Goal: Task Accomplishment & Management: Use online tool/utility

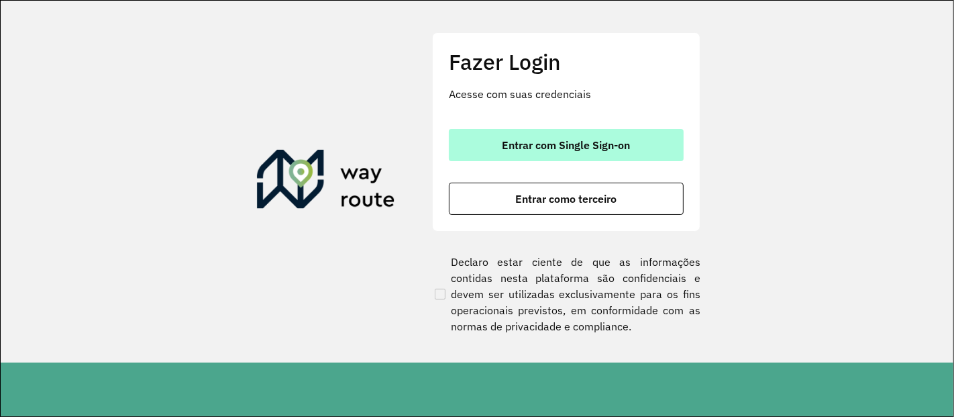
click at [551, 140] on span "Entrar com Single Sign-on" at bounding box center [566, 145] width 128 height 11
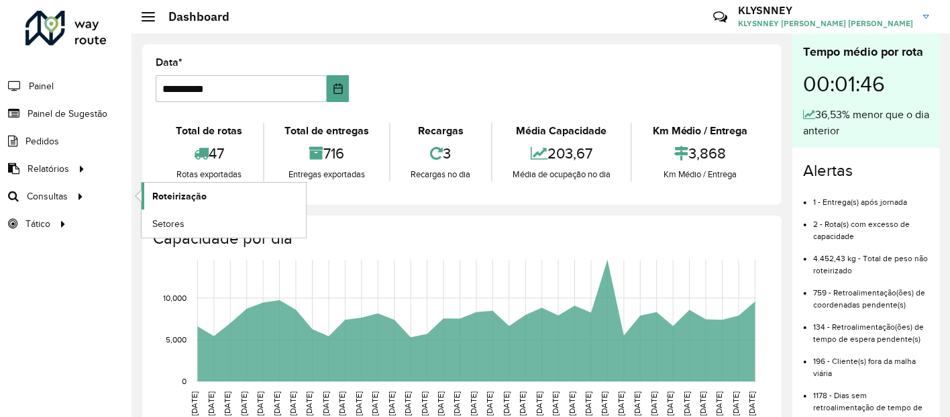
click at [180, 195] on span "Roteirização" at bounding box center [179, 196] width 54 height 14
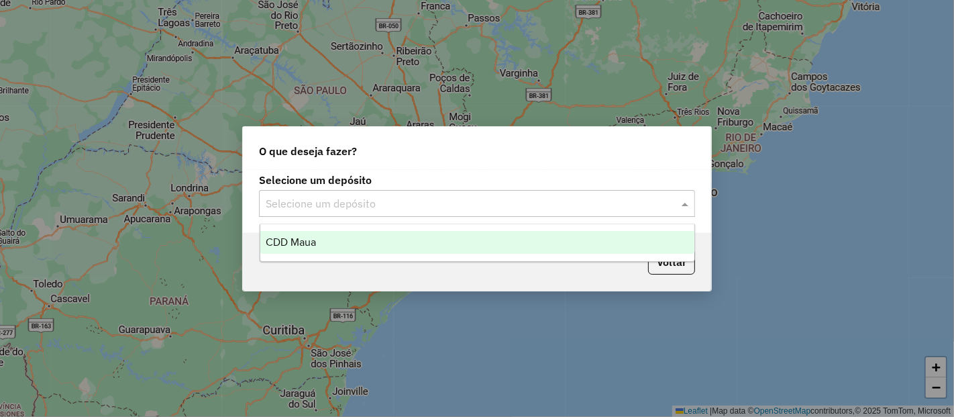
click at [350, 207] on input "text" at bounding box center [464, 204] width 396 height 16
click at [340, 241] on div "CDD Maua" at bounding box center [477, 242] width 434 height 23
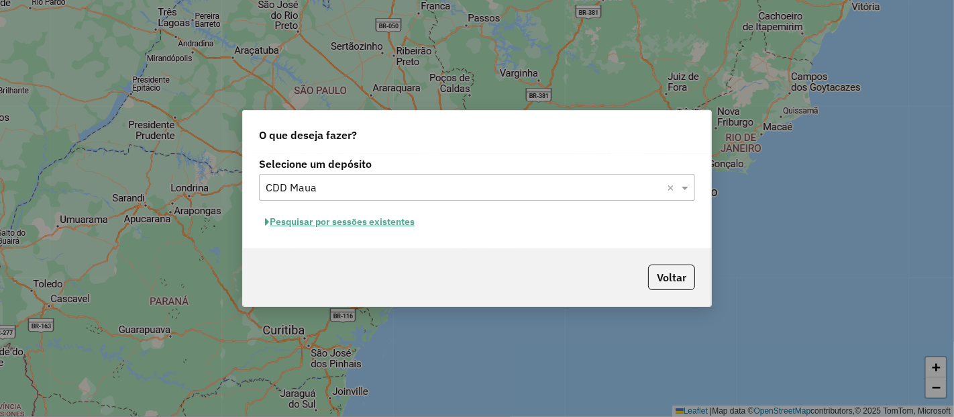
click at [374, 225] on button "Pesquisar por sessões existentes" at bounding box center [340, 221] width 162 height 21
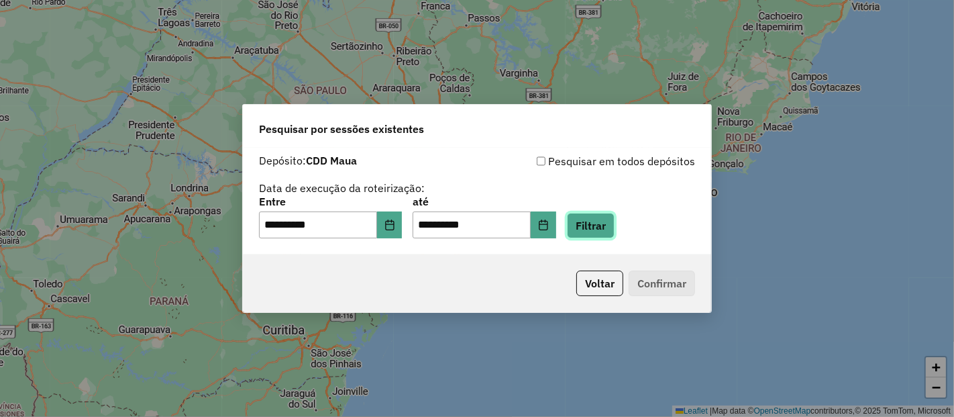
click at [614, 228] on button "Filtrar" at bounding box center [591, 225] width 48 height 25
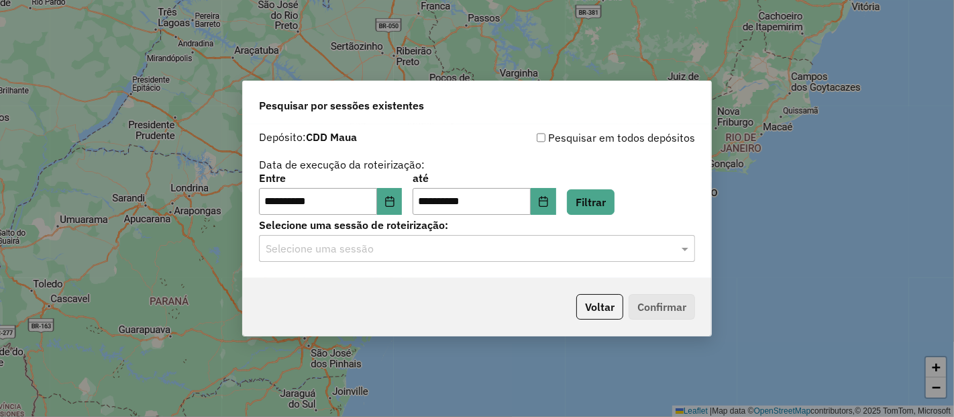
click at [515, 247] on input "text" at bounding box center [464, 249] width 396 height 16
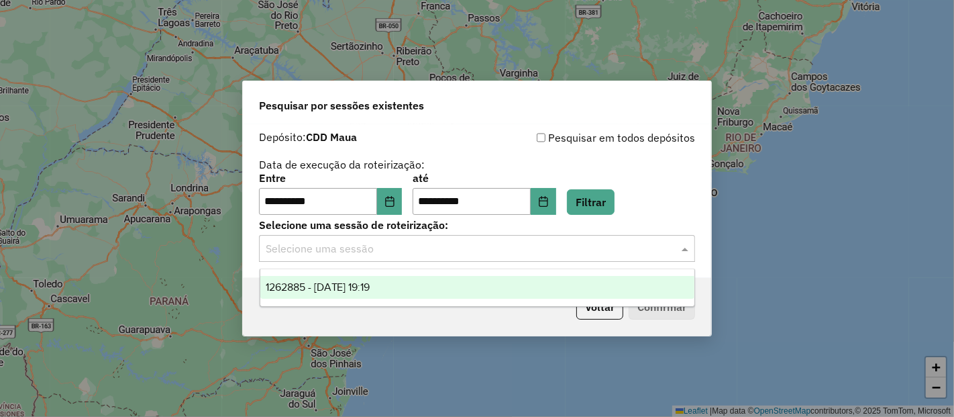
click at [370, 286] on span "1262885 - 10/09/2025 19:19" at bounding box center [318, 286] width 105 height 11
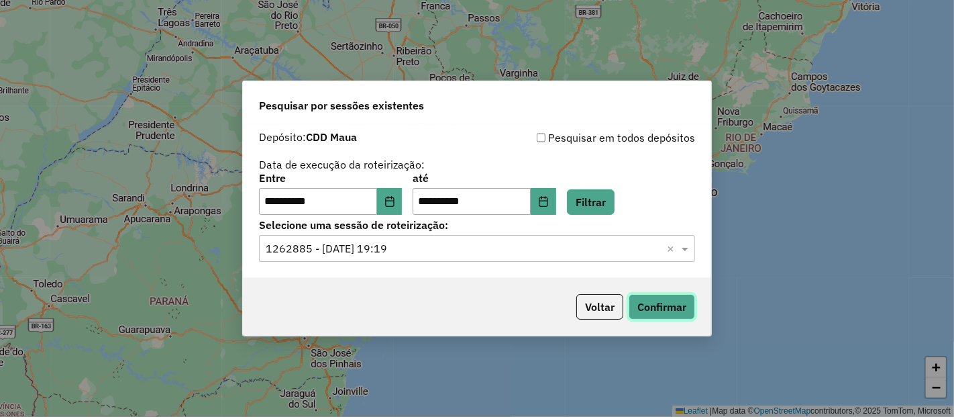
click at [664, 306] on button "Confirmar" at bounding box center [661, 306] width 66 height 25
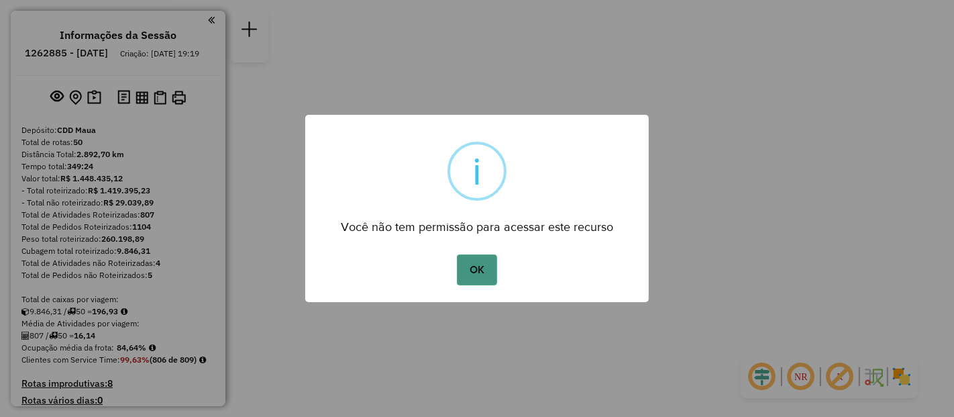
click at [489, 271] on button "OK" at bounding box center [477, 269] width 40 height 31
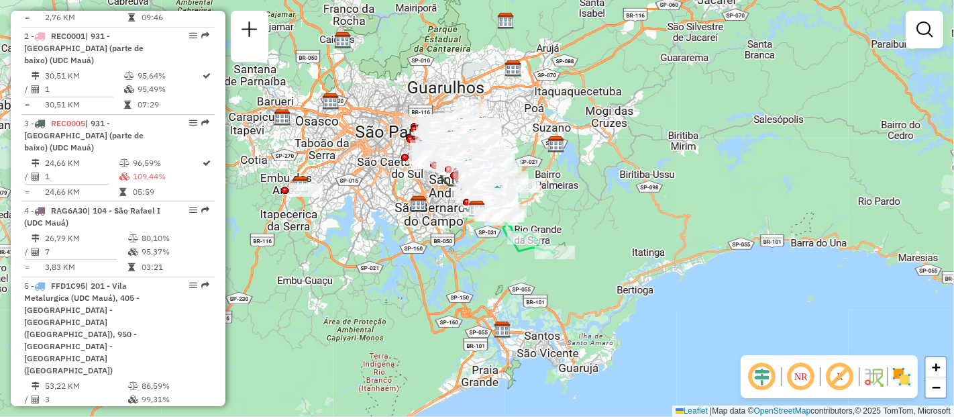
scroll to position [2911, 0]
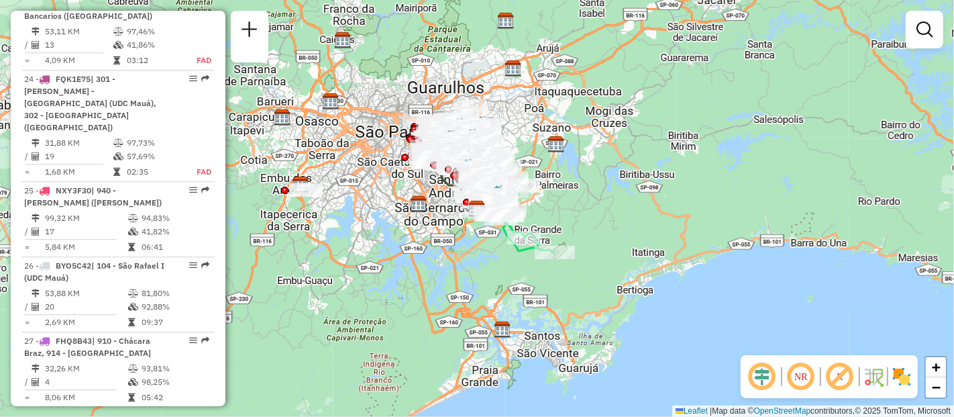
select select "**********"
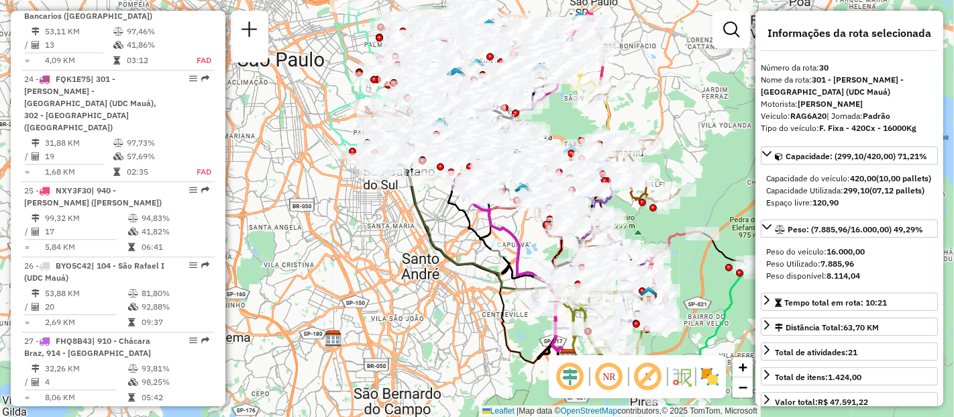
drag, startPoint x: 184, startPoint y: 207, endPoint x: 143, endPoint y: 237, distance: 50.8
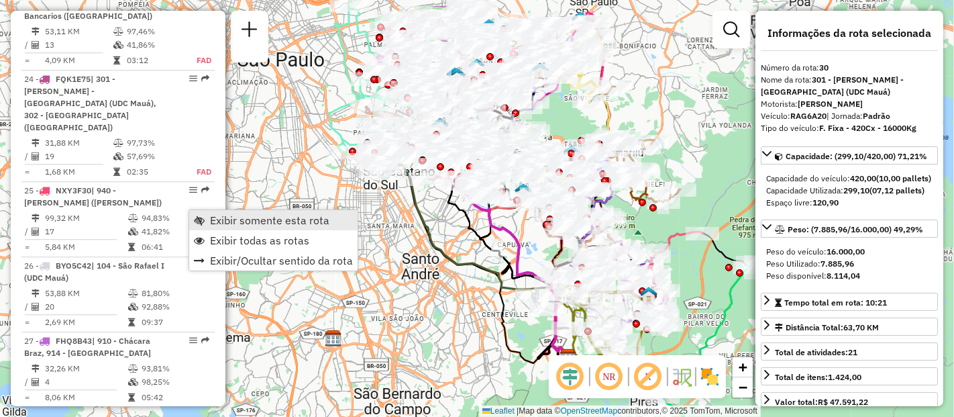
click at [214, 219] on span "Exibir somente esta rota" at bounding box center [269, 220] width 119 height 11
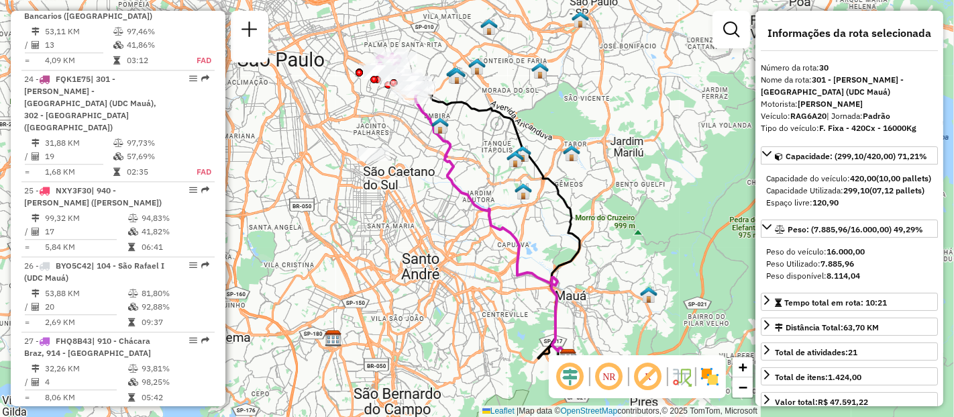
scroll to position [149, 0]
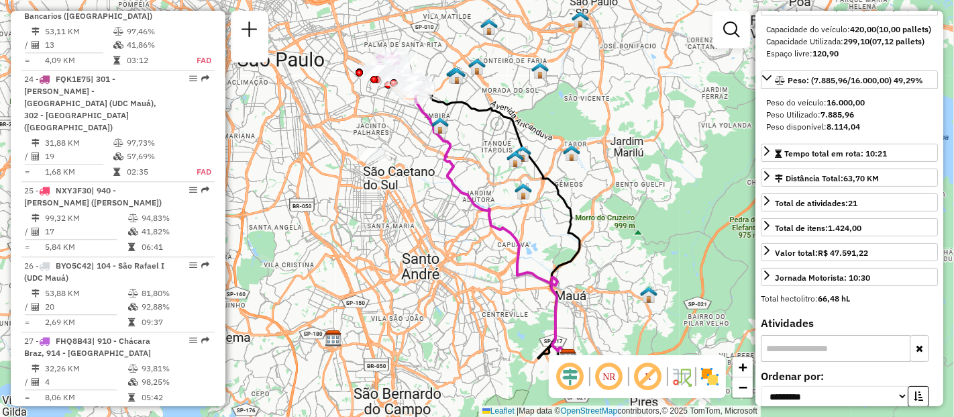
click at [816, 362] on input "text" at bounding box center [836, 348] width 150 height 27
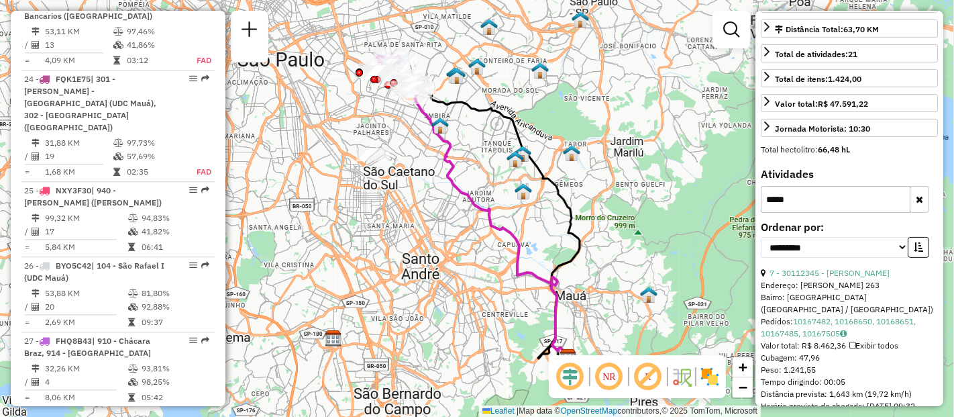
scroll to position [372, 0]
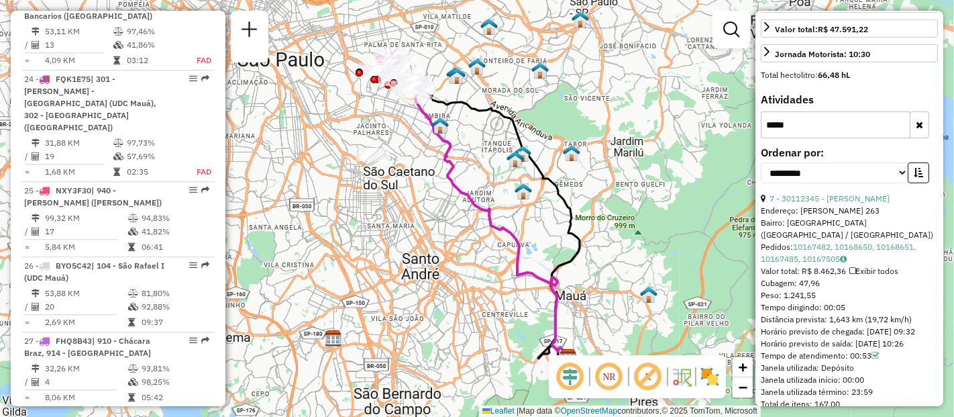
type input "*****"
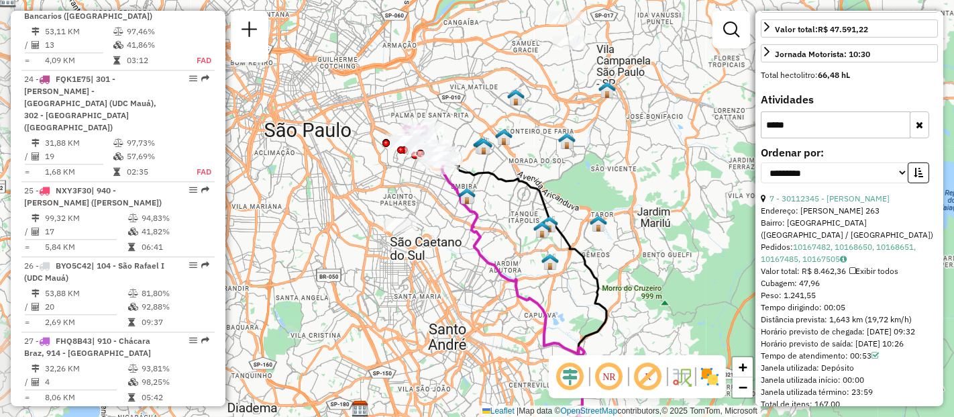
drag, startPoint x: 396, startPoint y: 149, endPoint x: 423, endPoint y: 221, distance: 77.2
click at [423, 221] on div "Janela de atendimento Grade de atendimento Capacidade Transportadoras Veículos …" at bounding box center [477, 208] width 954 height 417
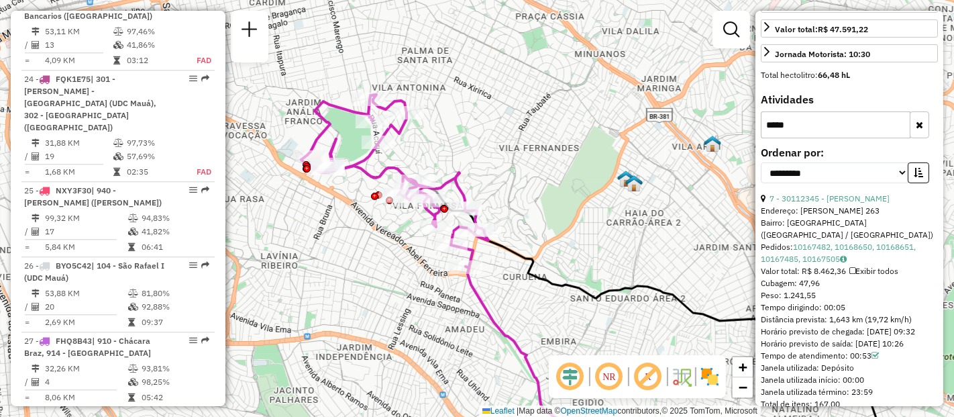
click at [822, 138] on input "*****" at bounding box center [836, 124] width 150 height 27
